Goal: Information Seeking & Learning: Learn about a topic

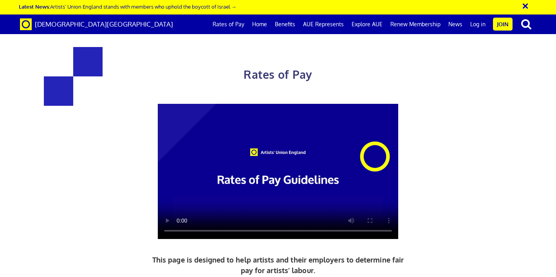
scroll to position [0, 4]
click at [458, 24] on link "News" at bounding box center [456, 24] width 22 height 20
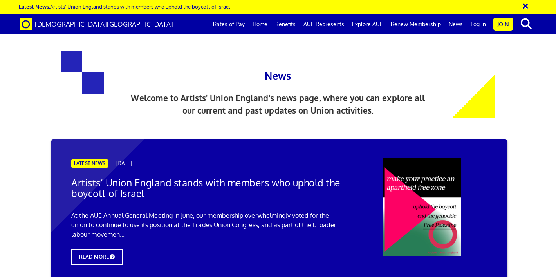
click at [482, 25] on link "Log in" at bounding box center [478, 24] width 23 height 20
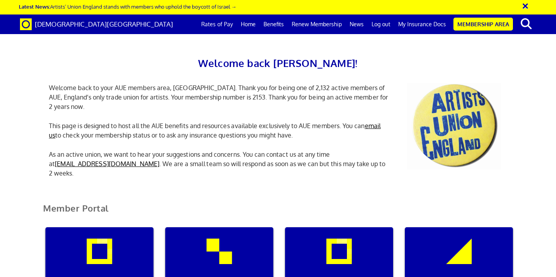
scroll to position [491, 0]
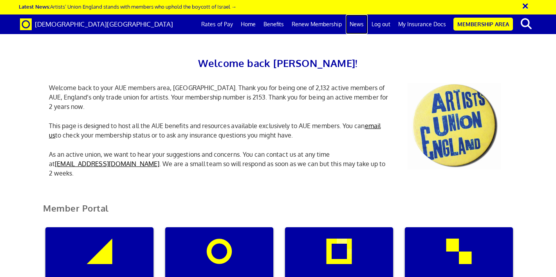
click at [361, 24] on link "News" at bounding box center [357, 24] width 22 height 20
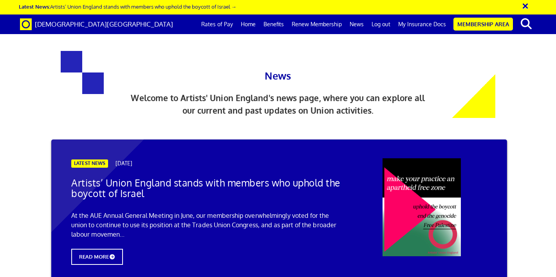
scroll to position [622, 0]
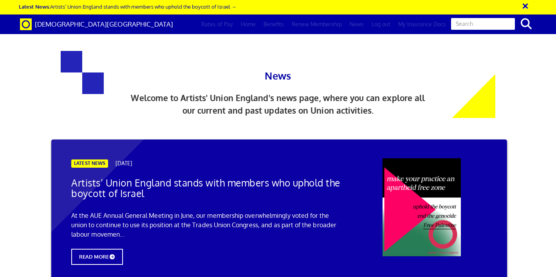
click at [507, 22] on input "text" at bounding box center [483, 23] width 65 height 13
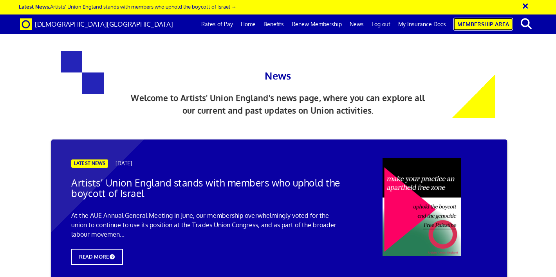
click at [500, 26] on link "Membership Area" at bounding box center [484, 24] width 60 height 13
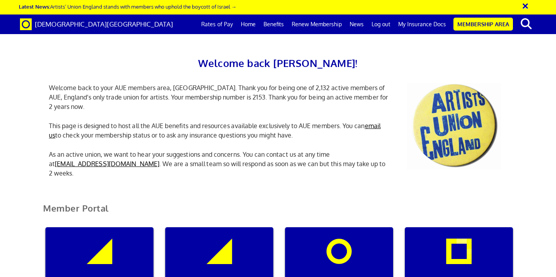
click at [510, 25] on link "Membership Area" at bounding box center [484, 24] width 60 height 13
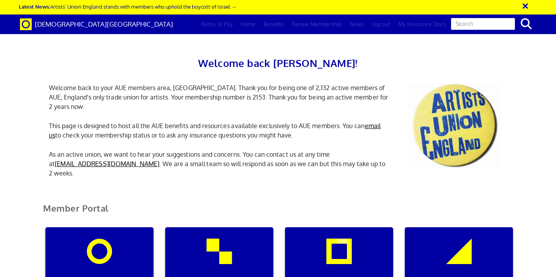
scroll to position [0, 2]
click at [505, 25] on input "text" at bounding box center [483, 23] width 65 height 13
click at [510, 23] on input "text" at bounding box center [483, 23] width 65 height 13
click at [512, 23] on input "text" at bounding box center [483, 23] width 65 height 13
type input "jobs"
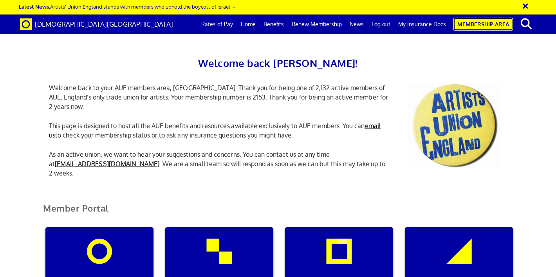
click at [488, 27] on link "Membership Area" at bounding box center [484, 24] width 60 height 13
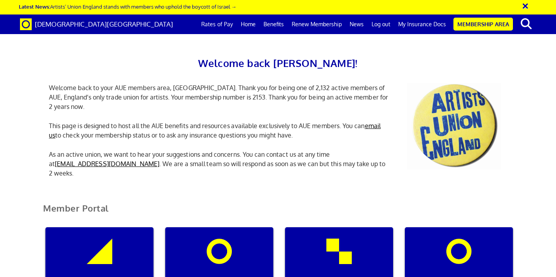
scroll to position [0, 2]
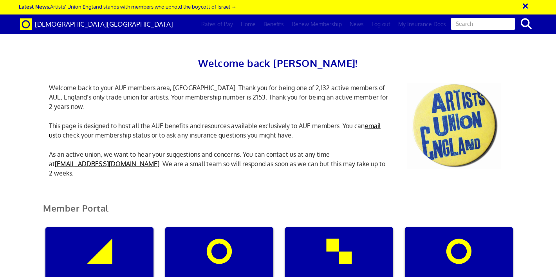
click at [512, 25] on input "text" at bounding box center [483, 23] width 65 height 13
click at [507, 24] on input "text" at bounding box center [483, 23] width 65 height 13
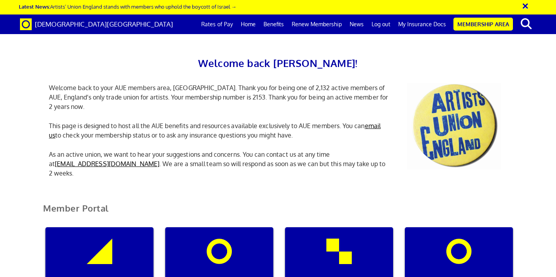
click at [525, 84] on div "Welcome back [PERSON_NAME]! Welcome back to your AUE members area, [GEOGRAPHIC_…" at bounding box center [278, 98] width 556 height 180
click at [527, 2] on button "×" at bounding box center [531, 4] width 20 height 13
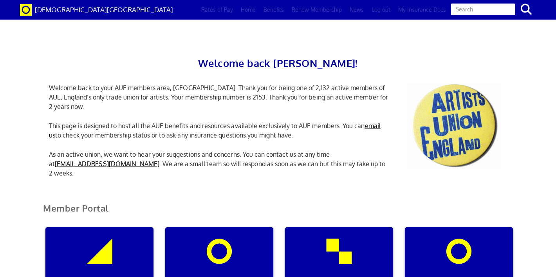
click at [514, 5] on input "text" at bounding box center [483, 9] width 65 height 13
click at [516, 9] on input "text" at bounding box center [483, 9] width 65 height 13
type input "jobs"
